Goal: Complete application form: Complete application form

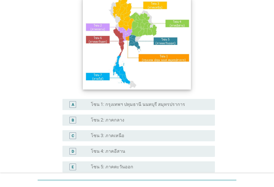
scroll to position [56, 0]
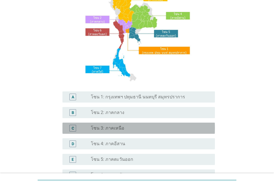
click at [118, 128] on label "โซน 3: ภาคเหนือ" at bounding box center [107, 128] width 33 height 6
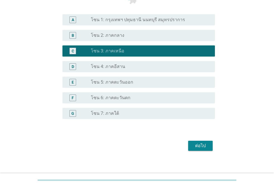
scroll to position [137, 0]
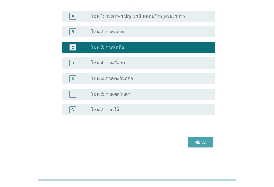
click at [201, 144] on div "ต่อไป" at bounding box center [201, 142] width 16 height 7
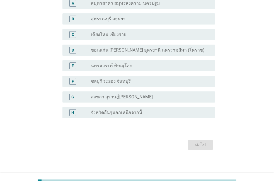
scroll to position [54, 0]
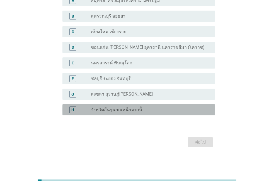
click at [120, 110] on label "จังหวัดอื่นๆนอกเหนือจากนี้" at bounding box center [116, 110] width 51 height 6
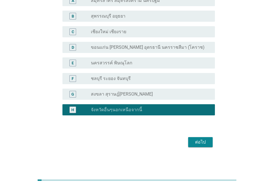
click at [198, 142] on div "ต่อไป" at bounding box center [201, 142] width 16 height 7
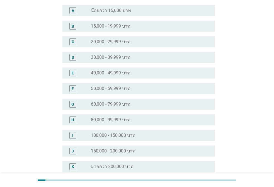
scroll to position [0, 0]
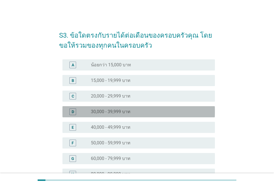
click at [105, 108] on div "radio_button_unchecked 30,000 - 39,999 บาท" at bounding box center [151, 111] width 120 height 7
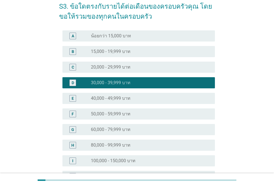
scroll to position [84, 0]
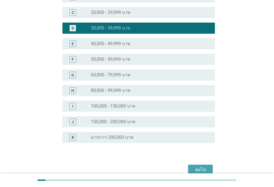
click at [195, 165] on button "ต่อไป" at bounding box center [200, 170] width 25 height 10
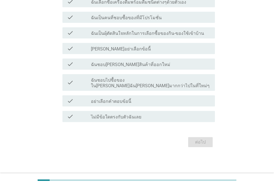
scroll to position [0, 0]
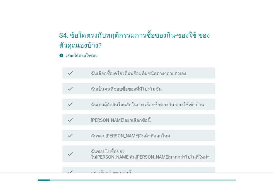
click at [130, 91] on label "ฉันเป็นคนที่ชอบซื้อของที่มีโปรโมชั่น" at bounding box center [126, 89] width 71 height 6
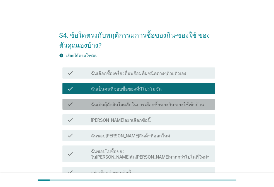
click at [136, 102] on label "ฉันเป็นผุ้ตัดสินใจหลักในการเลือกซื้อของกิน-ของใช้เข้าบ้าน" at bounding box center [147, 105] width 113 height 6
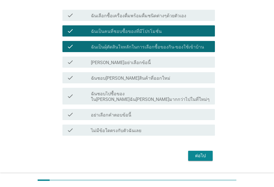
scroll to position [66, 0]
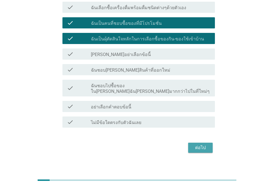
click at [199, 144] on div "ต่อไป" at bounding box center [201, 147] width 16 height 7
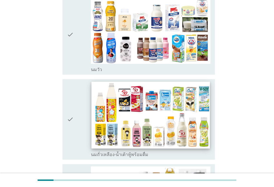
scroll to position [111, 0]
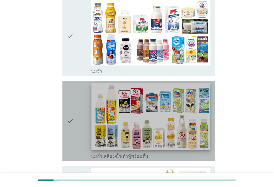
click at [134, 97] on img at bounding box center [150, 116] width 118 height 67
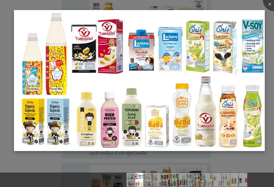
scroll to position [223, 0]
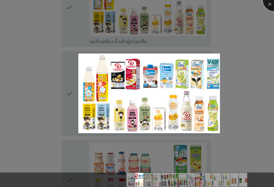
click at [268, 3] on div at bounding box center [274, 0] width 22 height 22
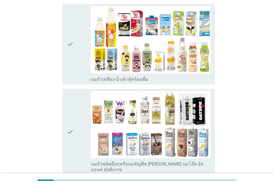
scroll to position [167, 0]
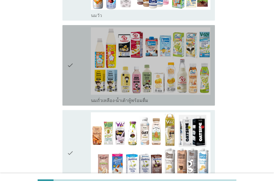
click at [70, 55] on icon "check" at bounding box center [70, 65] width 7 height 76
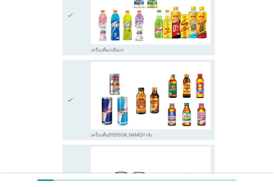
scroll to position [1171, 0]
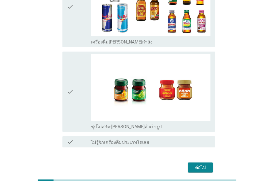
click at [198, 164] on div "ต่อไป" at bounding box center [201, 167] width 16 height 7
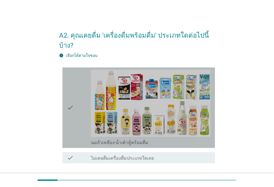
click at [71, 100] on icon "check" at bounding box center [70, 108] width 7 height 76
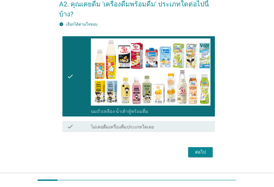
scroll to position [31, 0]
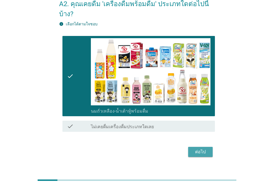
click at [202, 147] on button "ต่อไป" at bounding box center [200, 152] width 25 height 10
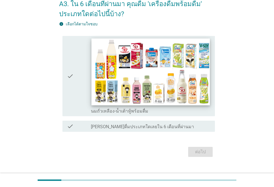
scroll to position [0, 0]
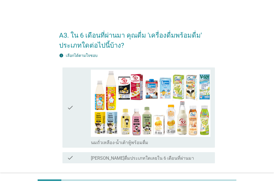
click at [74, 108] on div "check" at bounding box center [79, 108] width 24 height 76
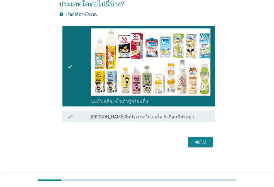
scroll to position [42, 0]
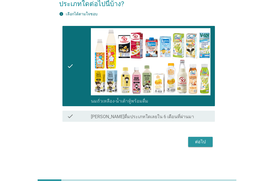
click at [195, 139] on button "ต่อไป" at bounding box center [200, 142] width 25 height 10
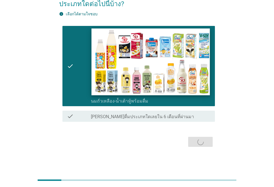
scroll to position [0, 0]
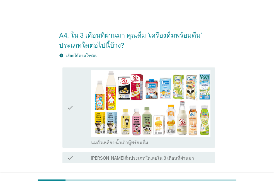
click at [74, 108] on div "check" at bounding box center [79, 108] width 24 height 76
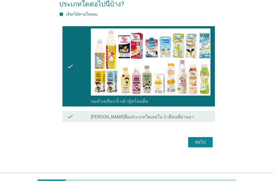
scroll to position [42, 0]
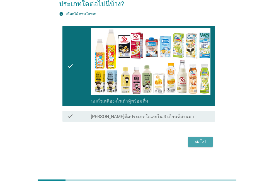
click at [197, 142] on div "ต่อไป" at bounding box center [201, 142] width 16 height 7
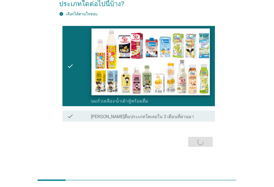
scroll to position [0, 0]
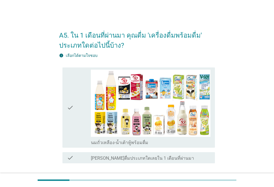
click at [74, 110] on div "check" at bounding box center [79, 108] width 24 height 76
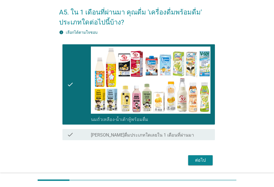
scroll to position [42, 0]
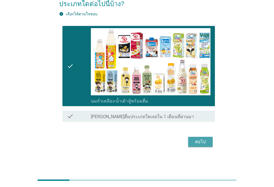
click at [201, 142] on div "ต่อไป" at bounding box center [201, 142] width 16 height 7
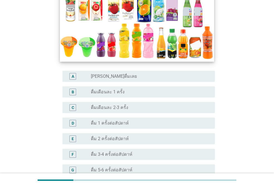
scroll to position [111, 0]
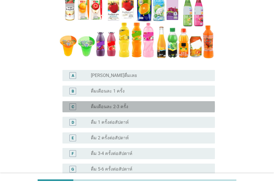
click at [76, 105] on div "C" at bounding box center [72, 106] width 7 height 7
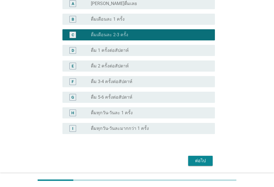
scroll to position [202, 0]
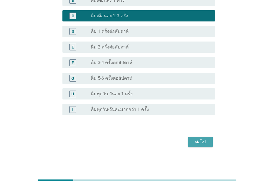
click at [199, 142] on div "ต่อไป" at bounding box center [201, 142] width 16 height 7
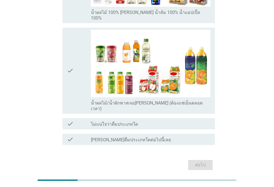
scroll to position [343, 0]
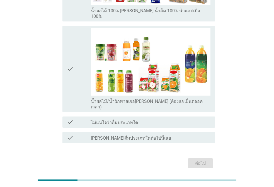
click at [105, 119] on div "check_box_outline_blank ไม่แน่ใจว่าดื่มประเภทใด" at bounding box center [151, 122] width 120 height 7
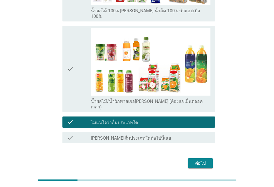
click at [207, 160] on div "ต่อไป" at bounding box center [201, 163] width 16 height 7
